Goal: Task Accomplishment & Management: Manage account settings

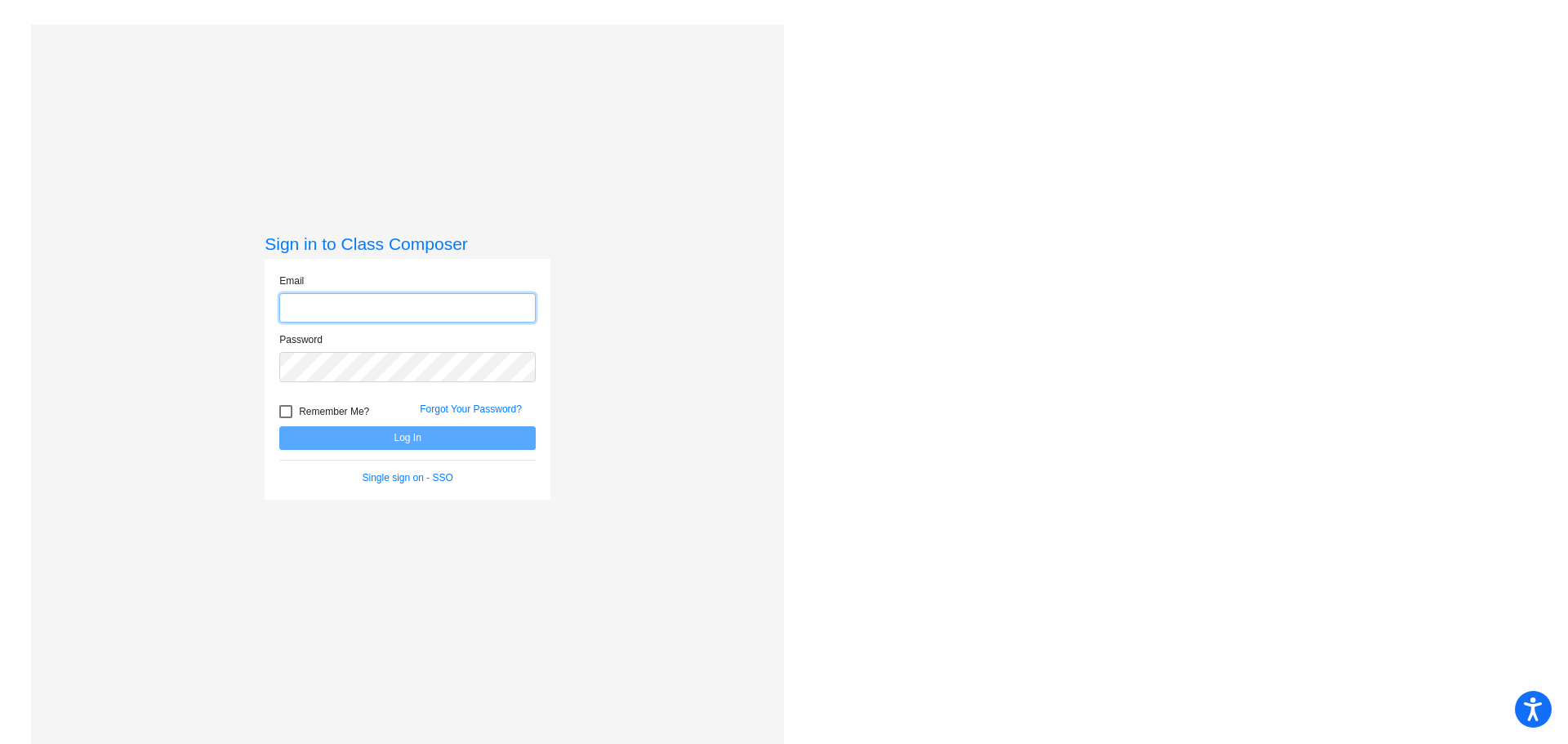
type input "joness@district279.org"
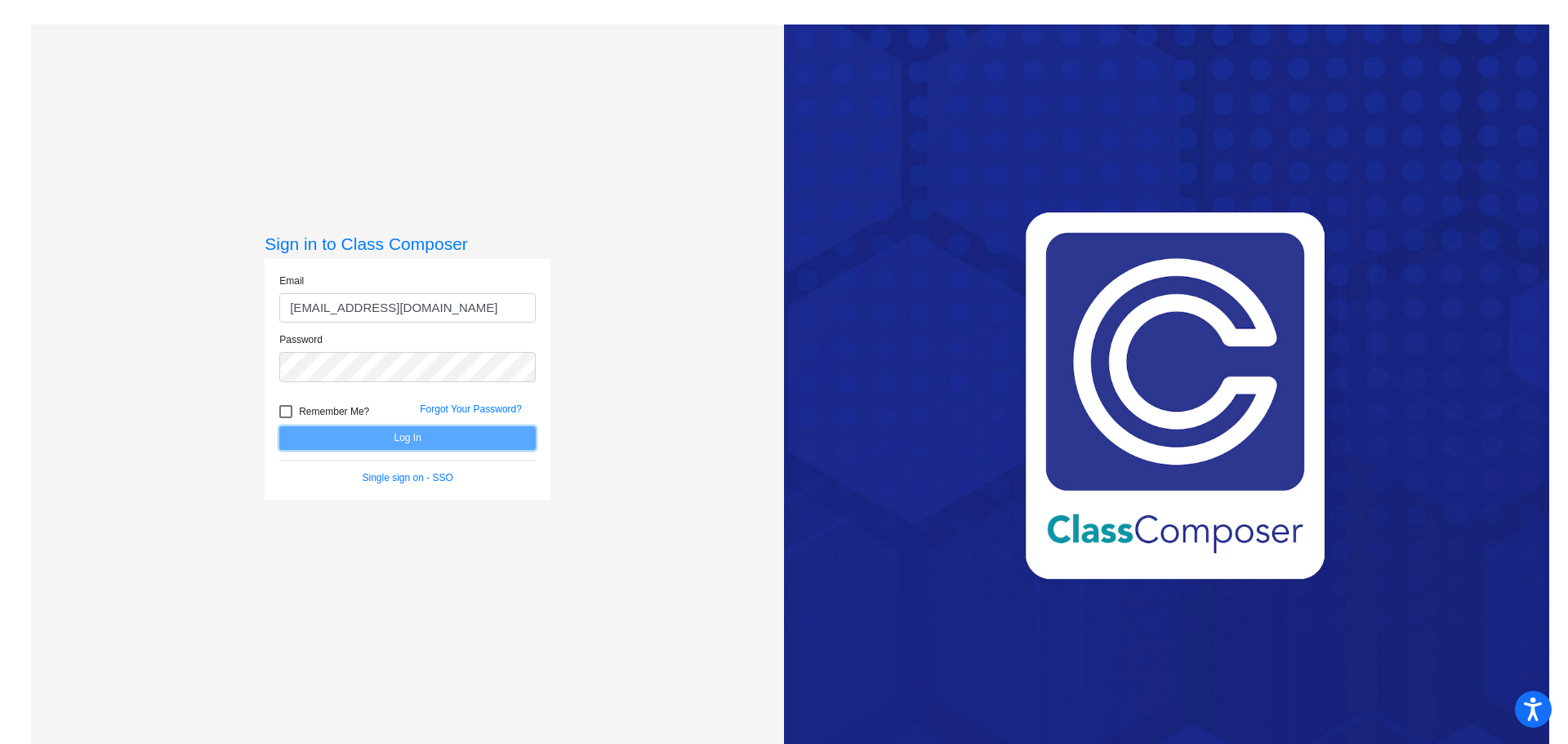
click at [413, 440] on button "Log In" at bounding box center [408, 438] width 257 height 24
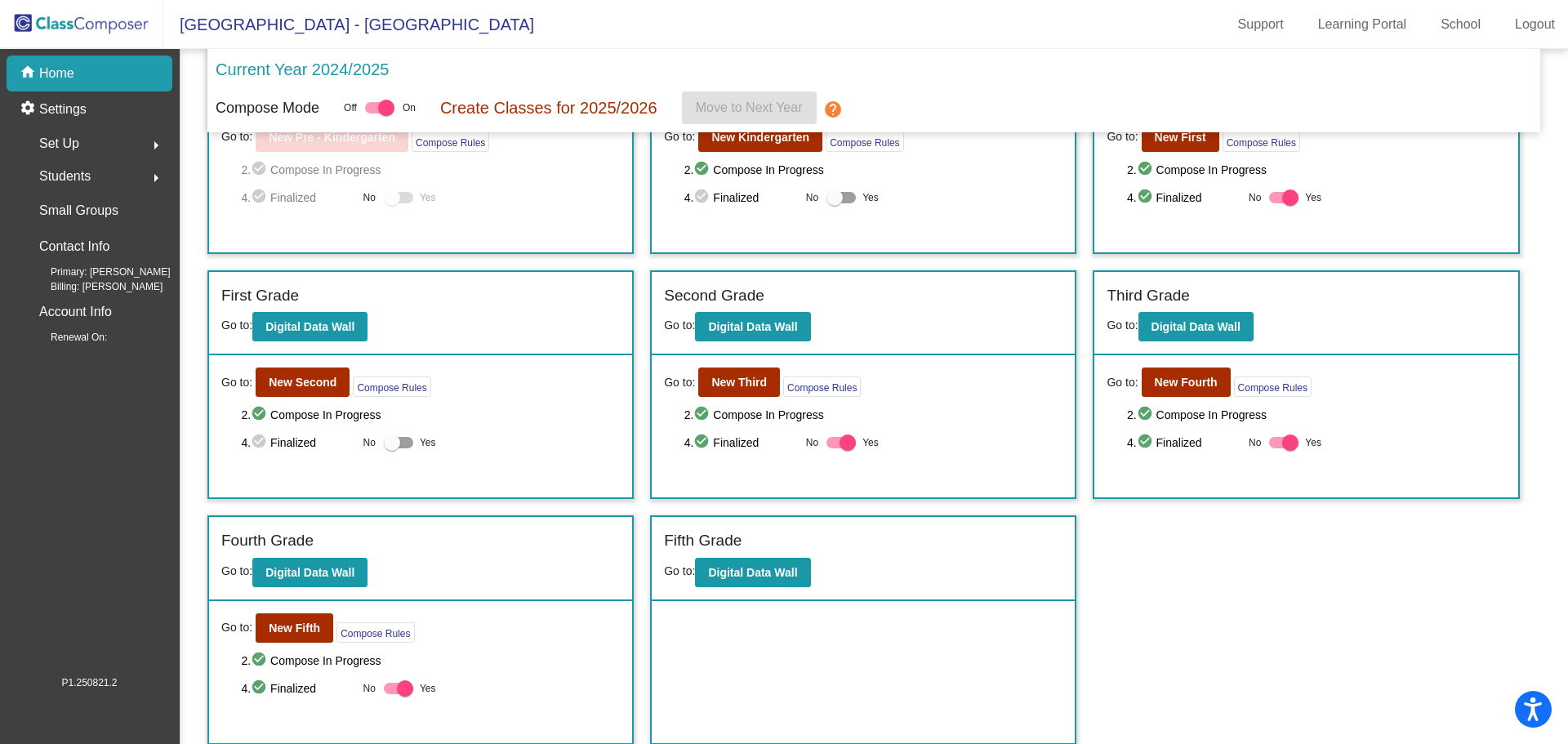
scroll to position [119, 0]
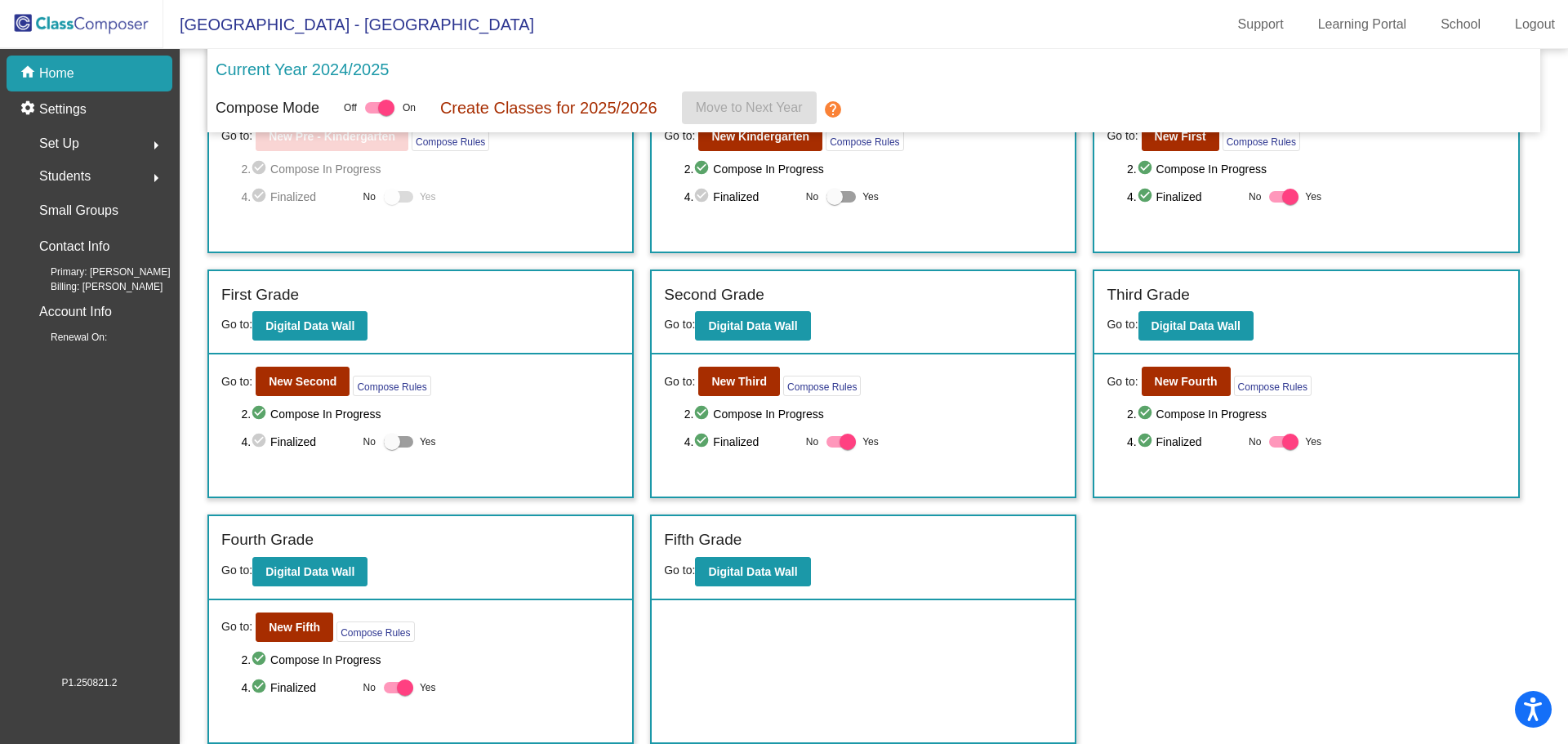
click at [153, 148] on mat-icon "arrow_right" at bounding box center [156, 145] width 20 height 20
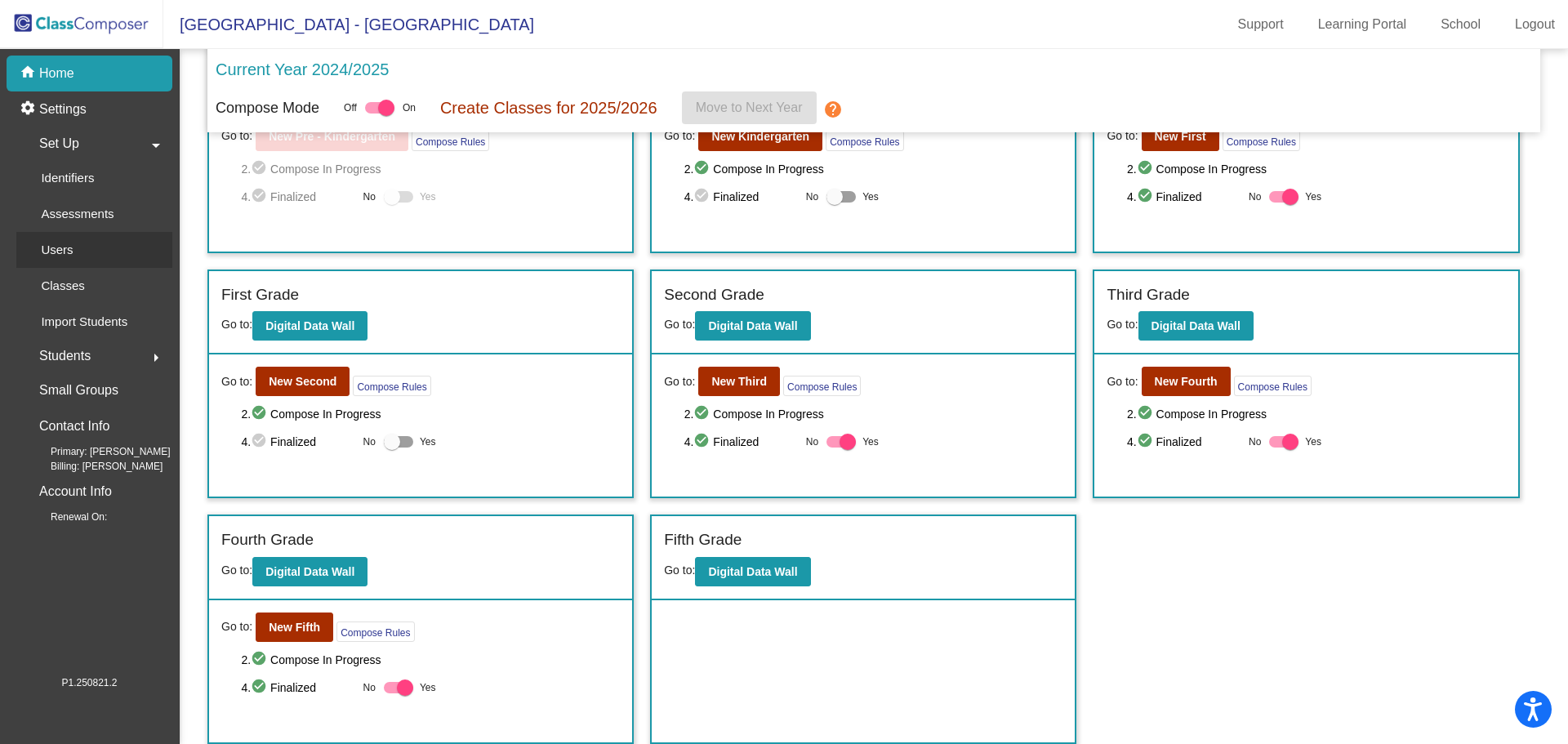
click at [61, 246] on p "Users" at bounding box center [57, 250] width 32 height 20
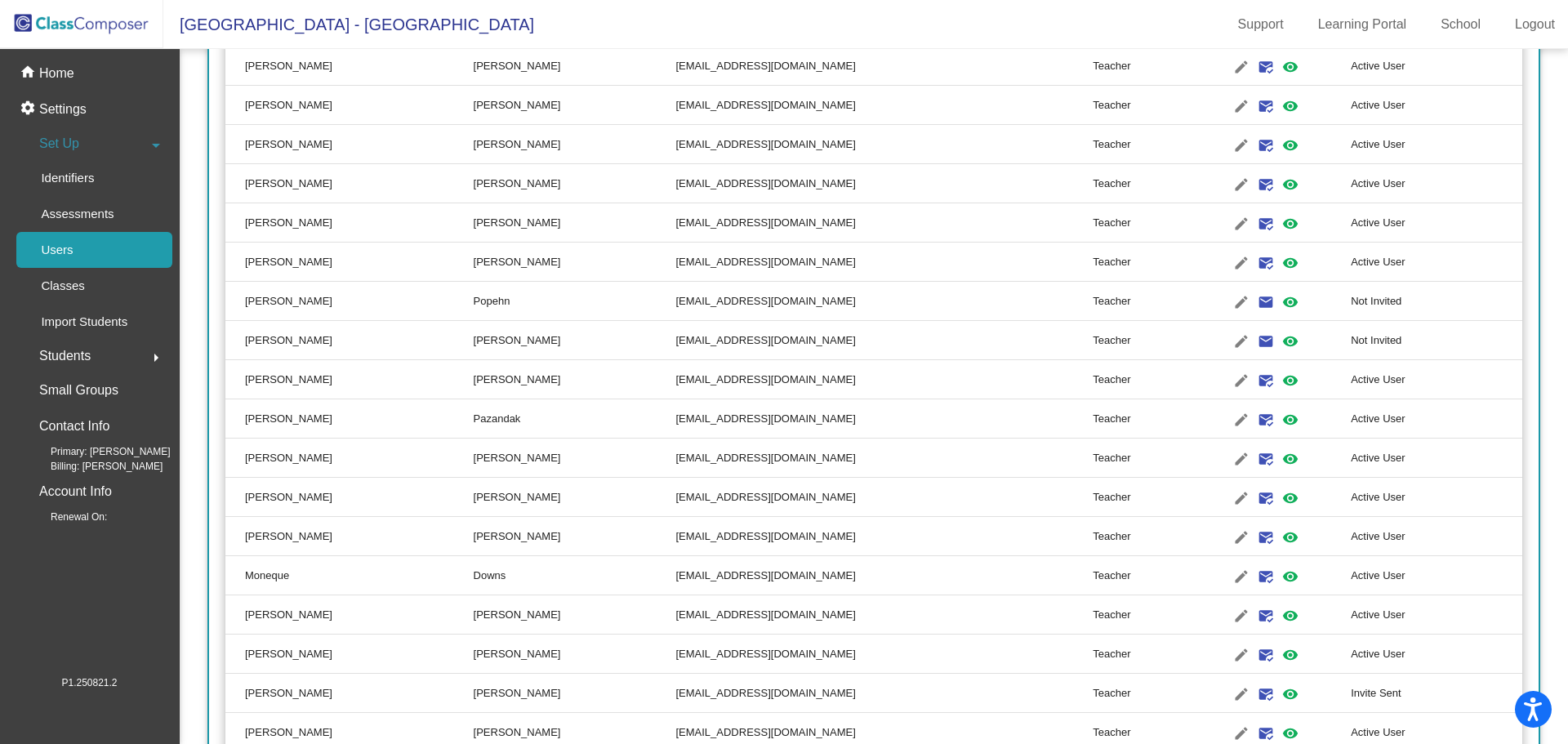
scroll to position [980, 0]
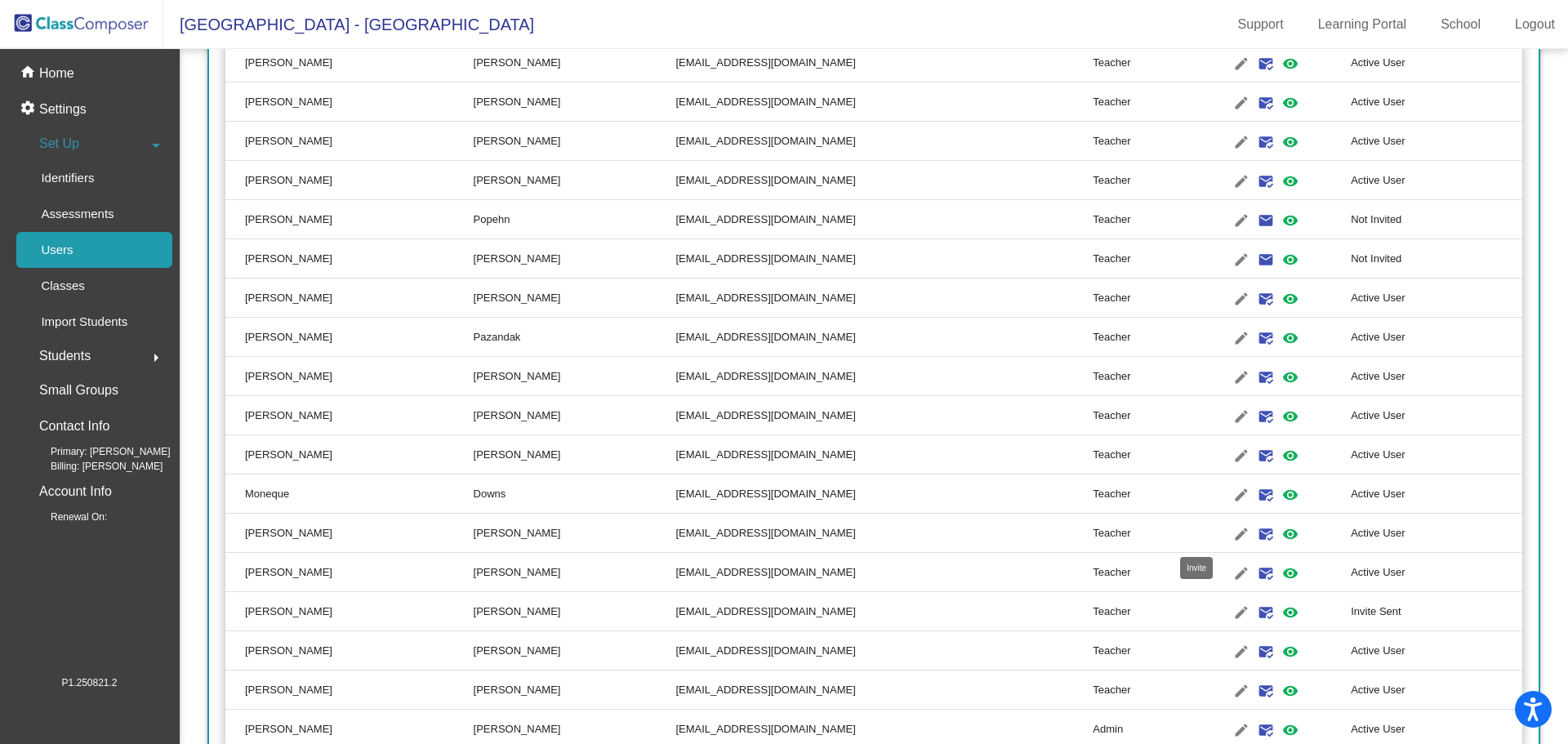
click at [1256, 535] on mat-icon "mark_email_read" at bounding box center [1266, 534] width 20 height 20
click at [1528, 23] on link "Logout" at bounding box center [1535, 25] width 66 height 26
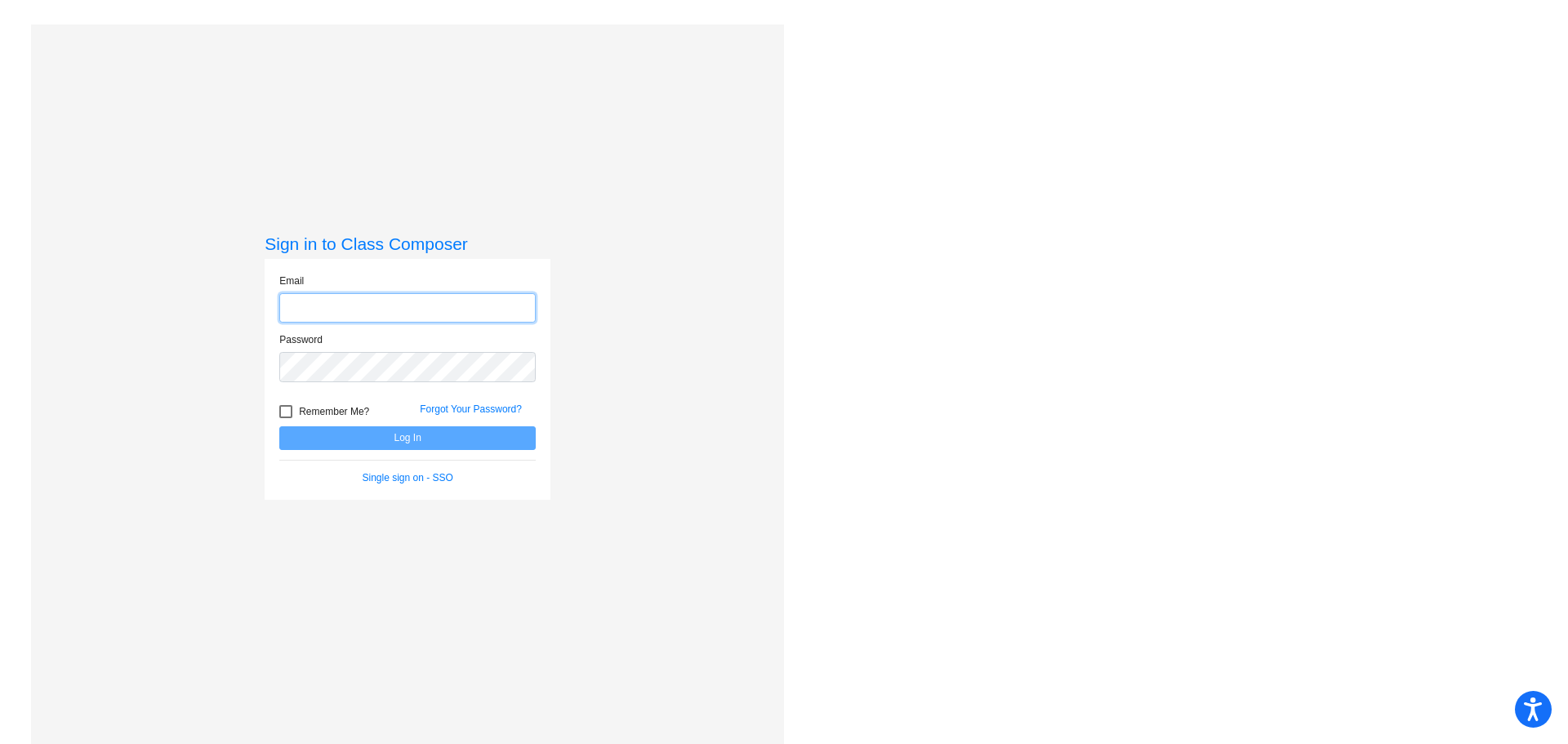
type input "joness@district279.org"
